Goal: Task Accomplishment & Management: Complete application form

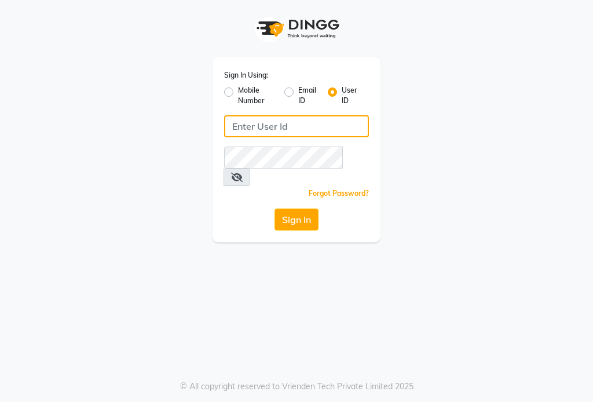
click at [244, 130] on input "Username" at bounding box center [296, 126] width 145 height 22
click at [236, 98] on div "Mobile Number" at bounding box center [249, 95] width 51 height 21
click at [294, 96] on div "Email ID" at bounding box center [301, 95] width 34 height 21
click at [298, 94] on label "Email ID" at bounding box center [308, 95] width 20 height 21
click at [298, 93] on input "Email ID" at bounding box center [302, 89] width 8 height 8
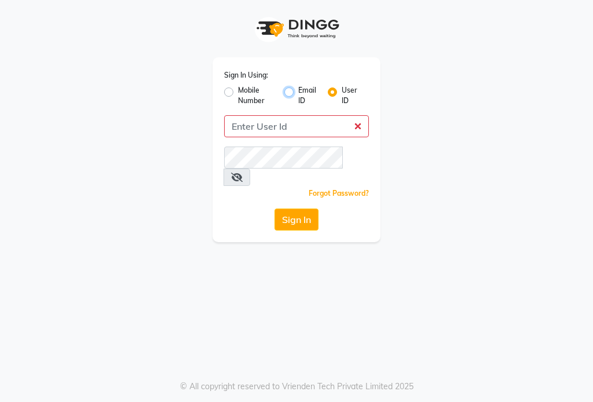
radio input "true"
click at [336, 98] on div "User ID" at bounding box center [344, 95] width 32 height 21
drag, startPoint x: 339, startPoint y: 95, endPoint x: 331, endPoint y: 96, distance: 8.2
click at [331, 96] on div "User ID" at bounding box center [344, 95] width 32 height 21
click at [341, 96] on label "User ID" at bounding box center [350, 95] width 18 height 21
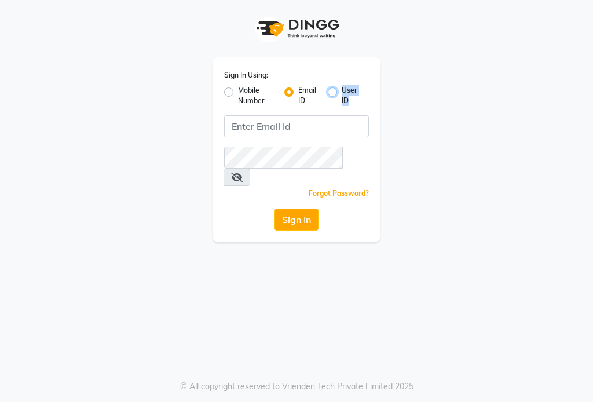
click at [341, 93] on input "User ID" at bounding box center [345, 89] width 8 height 8
radio input "true"
radio input "false"
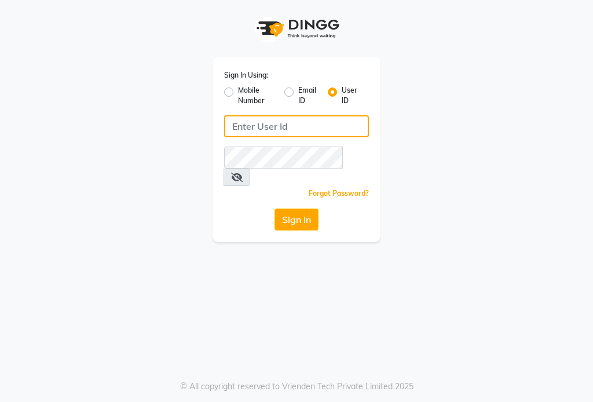
click at [295, 124] on input "Username" at bounding box center [296, 126] width 145 height 22
